Goal: Task Accomplishment & Management: Manage account settings

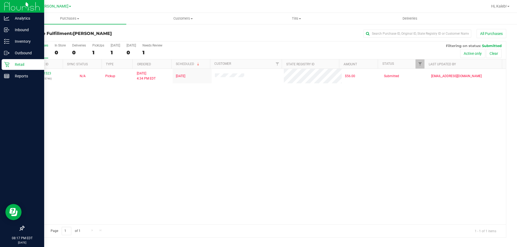
click at [4, 65] on div "Retail" at bounding box center [23, 64] width 43 height 11
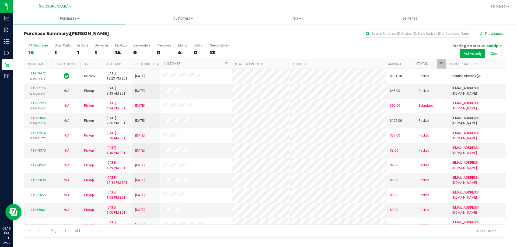
click at [37, 2] on div "[PERSON_NAME]" at bounding box center [56, 6] width 81 height 10
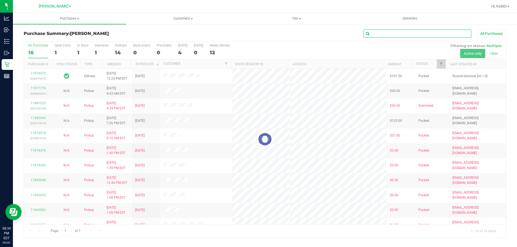
click at [385, 34] on input "text" at bounding box center [417, 34] width 108 height 8
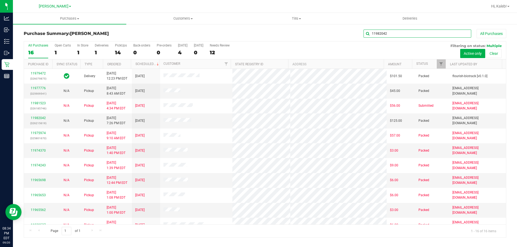
type input "11982042"
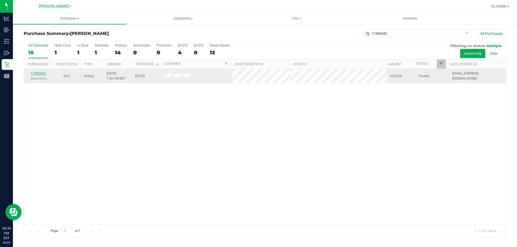
click at [39, 75] on link "11982042" at bounding box center [38, 74] width 15 height 4
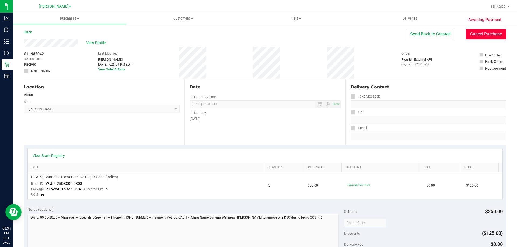
click at [466, 36] on button "Cancel Purchase" at bounding box center [486, 34] width 40 height 10
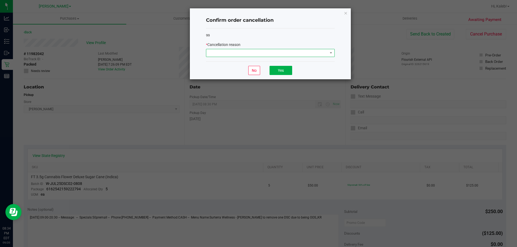
click at [260, 55] on span at bounding box center [266, 53] width 121 height 8
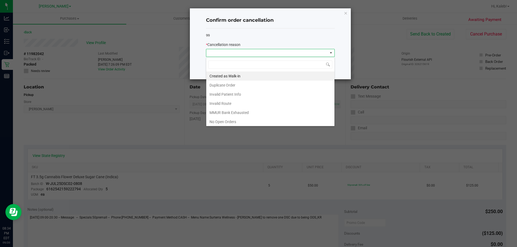
scroll to position [38, 0]
click at [226, 94] on li "No Show" at bounding box center [270, 93] width 128 height 9
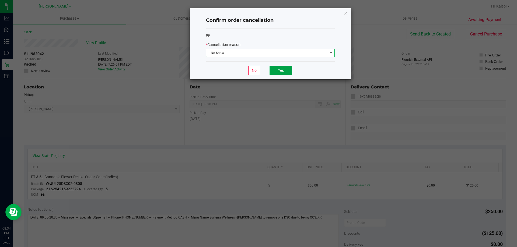
click at [287, 73] on button "Yes" at bounding box center [280, 70] width 23 height 9
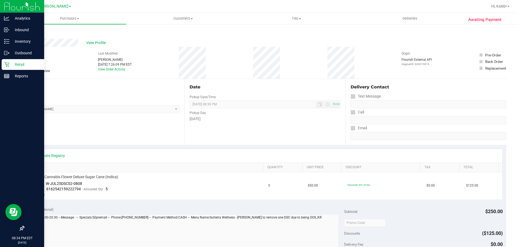
click at [10, 63] on p "Retail" at bounding box center [25, 64] width 32 height 6
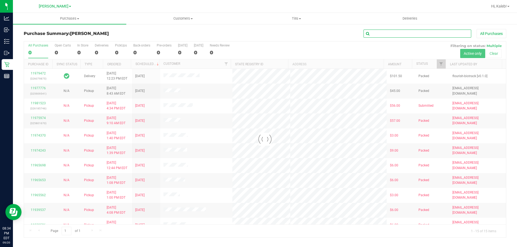
click at [412, 34] on input "text" at bounding box center [417, 34] width 108 height 8
type input "11977776"
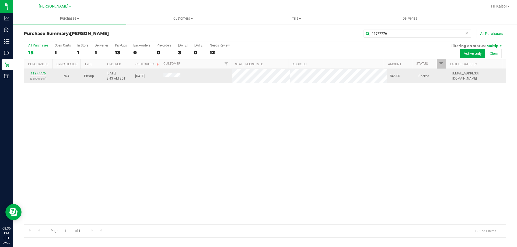
click at [41, 74] on link "11977776" at bounding box center [38, 74] width 15 height 4
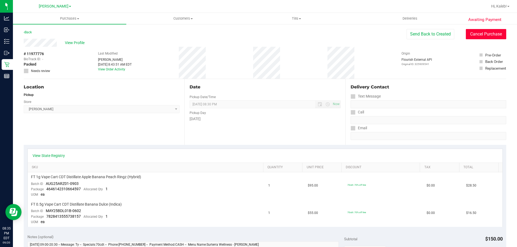
click at [484, 33] on button "Cancel Purchase" at bounding box center [486, 34] width 40 height 10
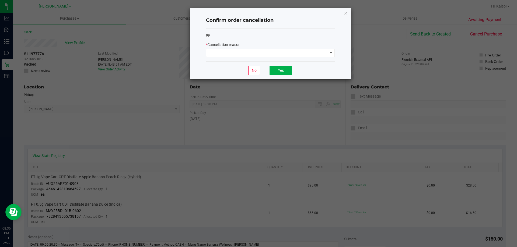
click at [275, 44] on div "* Cancellation reason" at bounding box center [270, 45] width 129 height 6
click at [276, 54] on span at bounding box center [266, 53] width 121 height 8
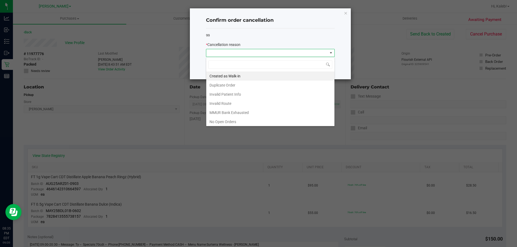
scroll to position [38, 0]
click at [216, 95] on li "No Show" at bounding box center [270, 93] width 128 height 9
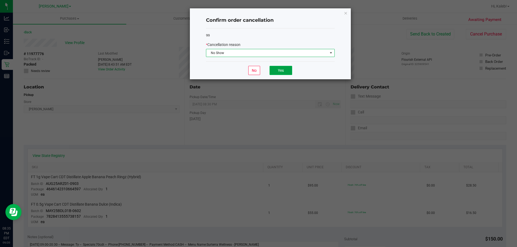
click at [291, 75] on button "Yes" at bounding box center [280, 70] width 23 height 9
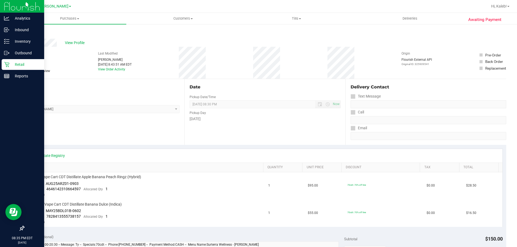
click at [2, 68] on div "Retail" at bounding box center [23, 64] width 43 height 11
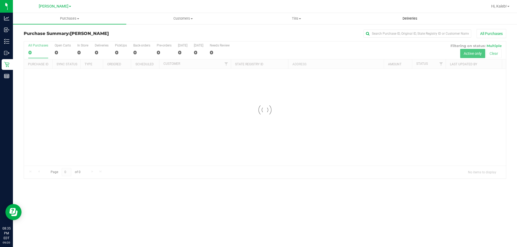
click at [381, 23] on uib-tab-heading "Deliveries" at bounding box center [409, 18] width 113 height 11
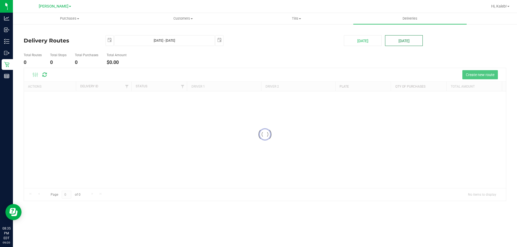
click at [406, 37] on button "[DATE]" at bounding box center [404, 40] width 38 height 11
type input "[DATE] - [DATE]"
type input "[DATE]"
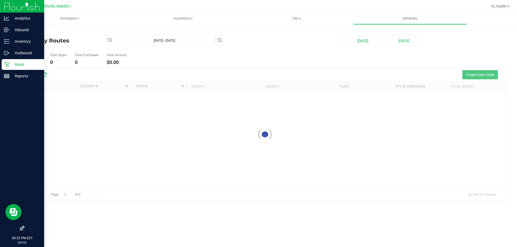
click at [9, 64] on icon at bounding box center [6, 64] width 5 height 5
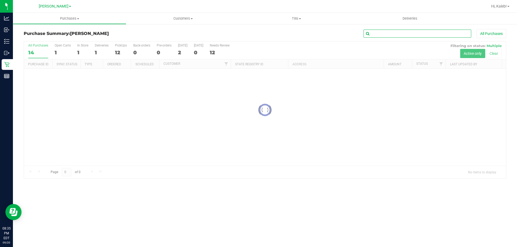
click at [382, 34] on input "text" at bounding box center [417, 34] width 108 height 8
type input "11975974"
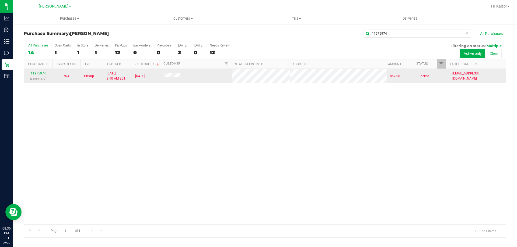
click at [38, 74] on link "11975974" at bounding box center [38, 74] width 15 height 4
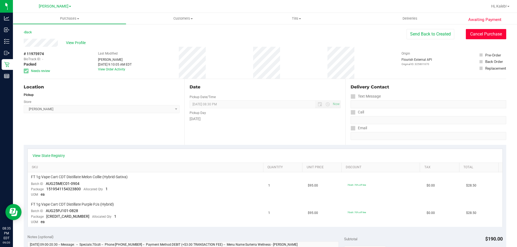
click at [479, 36] on button "Cancel Purchase" at bounding box center [486, 34] width 40 height 10
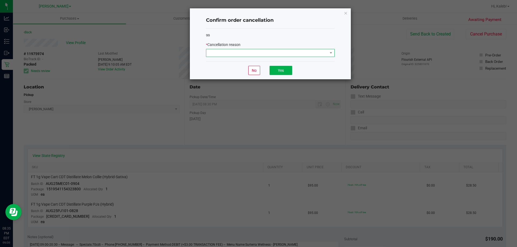
click at [273, 50] on span at bounding box center [266, 53] width 121 height 8
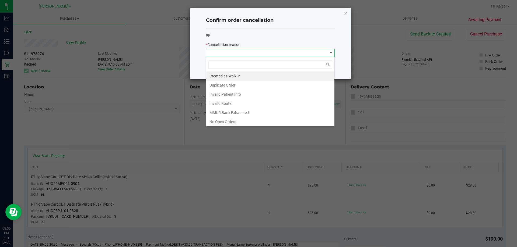
scroll to position [8, 129]
click at [274, 53] on span at bounding box center [266, 53] width 121 height 8
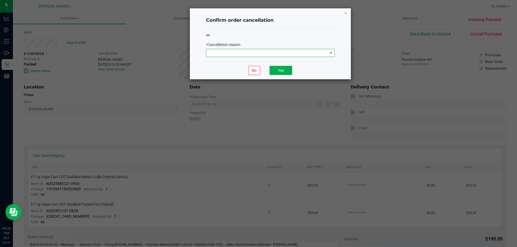
click at [272, 50] on span at bounding box center [266, 53] width 121 height 8
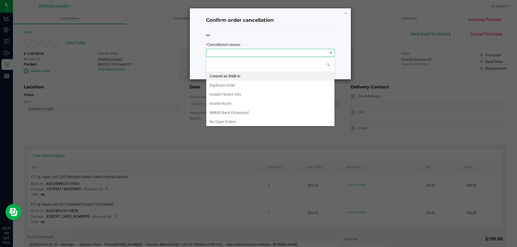
scroll to position [38, 0]
click at [212, 102] on li "Other" at bounding box center [270, 102] width 128 height 9
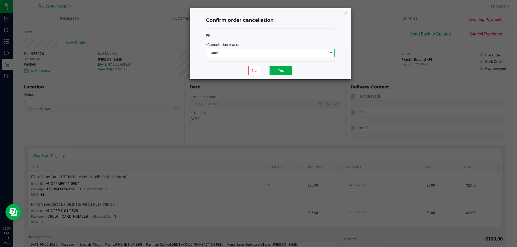
click at [260, 51] on span "Other" at bounding box center [266, 53] width 121 height 8
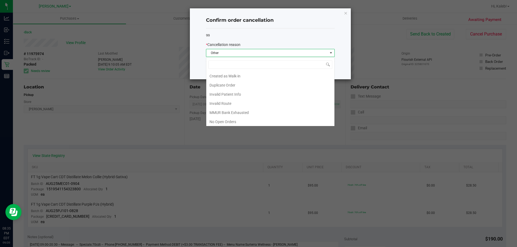
scroll to position [8, 129]
click at [214, 112] on li "No Show" at bounding box center [270, 111] width 128 height 9
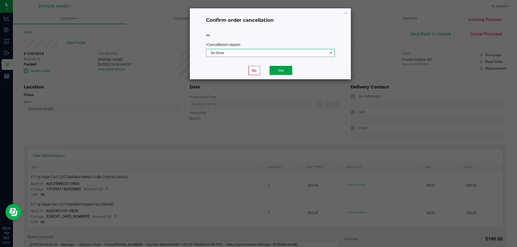
click at [279, 71] on button "Yes" at bounding box center [280, 70] width 23 height 9
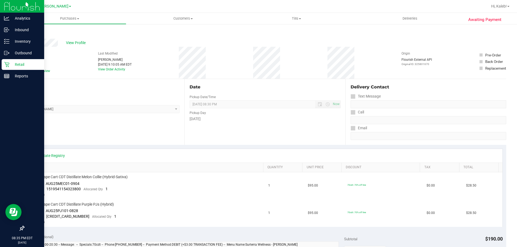
click at [10, 66] on p "Retail" at bounding box center [25, 64] width 32 height 6
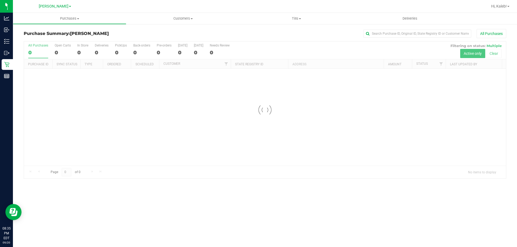
click at [187, 47] on div at bounding box center [265, 109] width 482 height 137
click at [181, 58] on div at bounding box center [265, 109] width 482 height 137
click at [181, 57] on div at bounding box center [265, 109] width 482 height 137
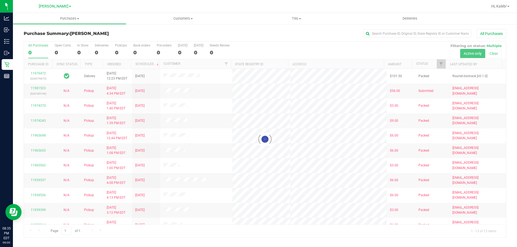
click at [180, 58] on div at bounding box center [265, 139] width 482 height 196
click at [179, 56] on div at bounding box center [265, 139] width 482 height 196
click at [181, 55] on div at bounding box center [265, 139] width 482 height 196
click at [176, 49] on div at bounding box center [265, 139] width 482 height 196
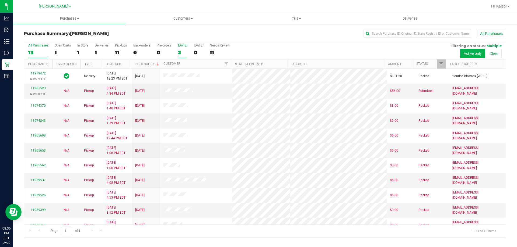
click at [178, 50] on div "2" at bounding box center [182, 53] width 9 height 6
click at [0, 0] on input "[DATE] 2" at bounding box center [0, 0] width 0 height 0
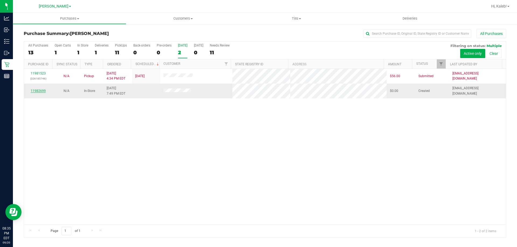
click at [38, 91] on link "11982699" at bounding box center [38, 91] width 15 height 4
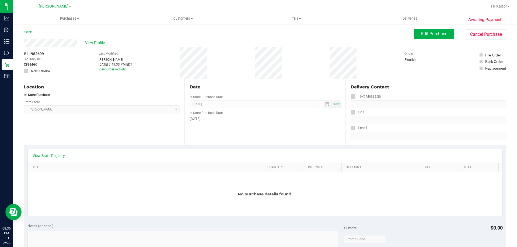
click at [499, 29] on div "Awaiting Payment Back Edit Purchase Cancel Purchase View Profile # 11982699 Bio…" at bounding box center [265, 238] width 504 height 429
click at [495, 32] on button "Cancel Purchase" at bounding box center [486, 34] width 40 height 10
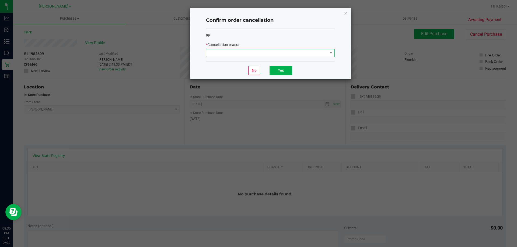
click at [320, 50] on span at bounding box center [266, 53] width 121 height 8
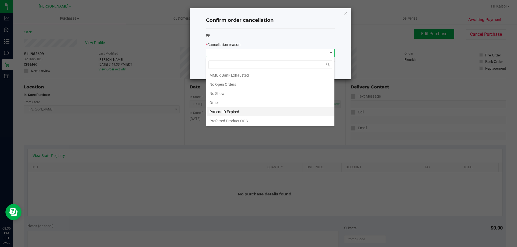
scroll to position [38, 0]
click at [220, 99] on li "Other" at bounding box center [270, 102] width 128 height 9
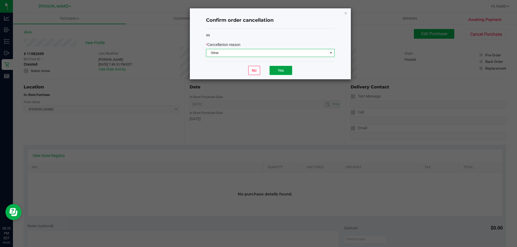
click at [275, 69] on button "Yes" at bounding box center [280, 70] width 23 height 9
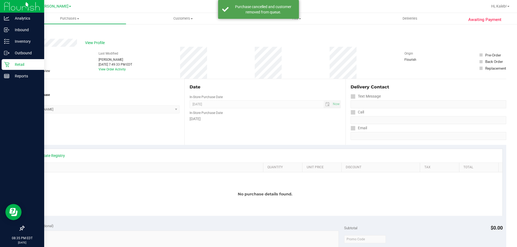
click at [5, 64] on icon at bounding box center [6, 64] width 5 height 5
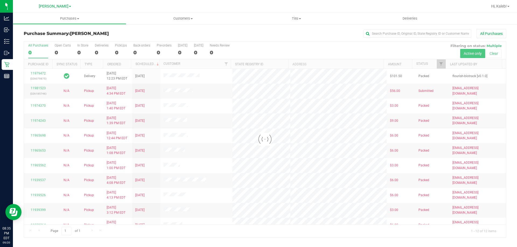
click at [180, 54] on div at bounding box center [265, 139] width 482 height 196
click at [181, 54] on div at bounding box center [265, 139] width 482 height 196
click at [181, 53] on div at bounding box center [265, 139] width 482 height 196
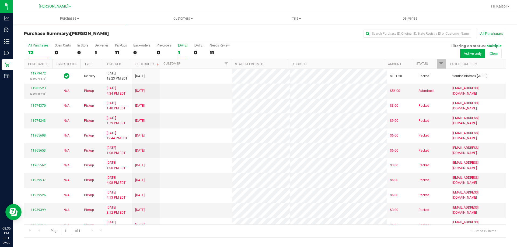
click at [180, 53] on div "1" at bounding box center [182, 53] width 9 height 6
click at [0, 0] on input "[DATE] 1" at bounding box center [0, 0] width 0 height 0
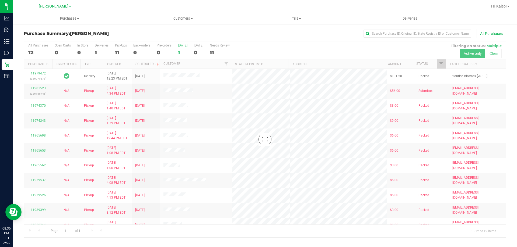
click at [180, 53] on div at bounding box center [265, 139] width 482 height 196
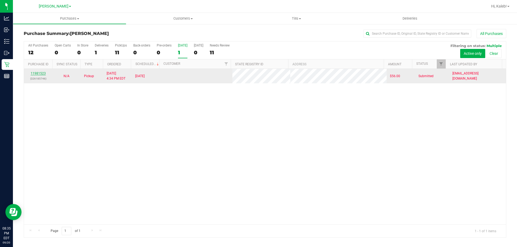
click at [39, 74] on link "11981523" at bounding box center [38, 74] width 15 height 4
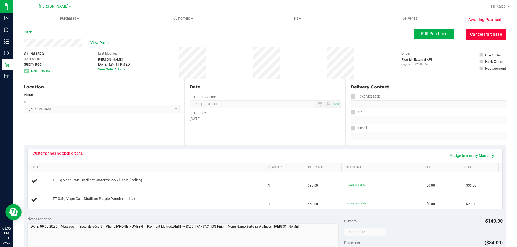
click at [467, 37] on button "Cancel Purchase" at bounding box center [486, 34] width 40 height 10
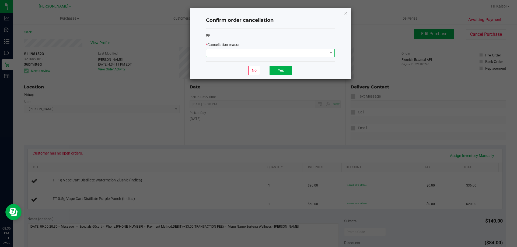
click at [283, 50] on span at bounding box center [266, 53] width 121 height 8
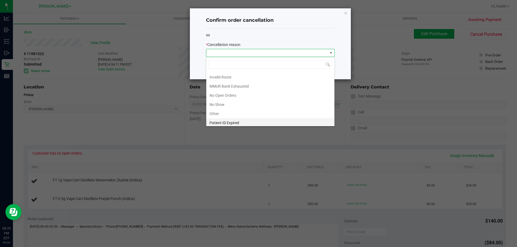
scroll to position [38, 0]
click at [223, 82] on li "No Open Orders" at bounding box center [270, 84] width 128 height 9
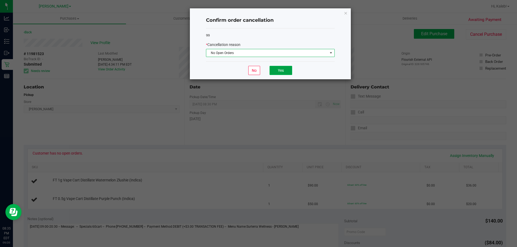
click at [274, 70] on button "Yes" at bounding box center [280, 70] width 23 height 9
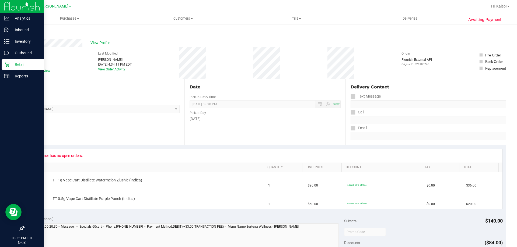
click at [9, 66] on icon at bounding box center [6, 64] width 5 height 5
